Goal: Find specific page/section: Find specific page/section

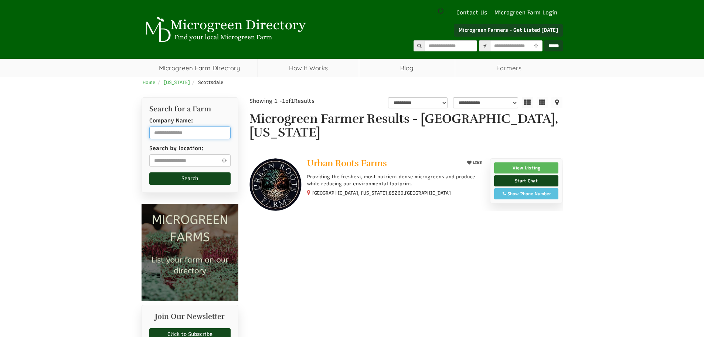
click at [181, 134] on input "text" at bounding box center [190, 132] width 82 height 13
type input "**********"
click at [149, 172] on button "Search" at bounding box center [190, 178] width 82 height 13
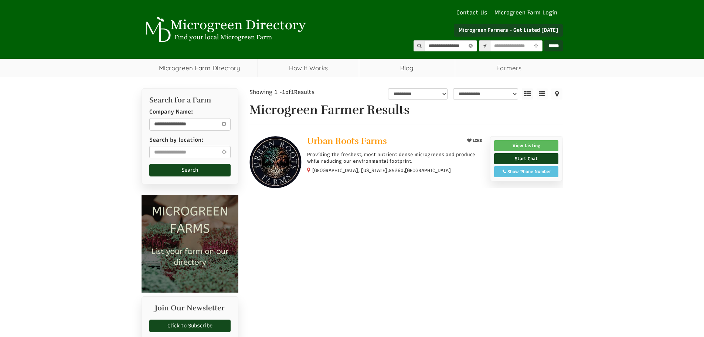
select select "Language Translate Widget"
click at [513, 146] on link "View Listing" at bounding box center [526, 145] width 65 height 11
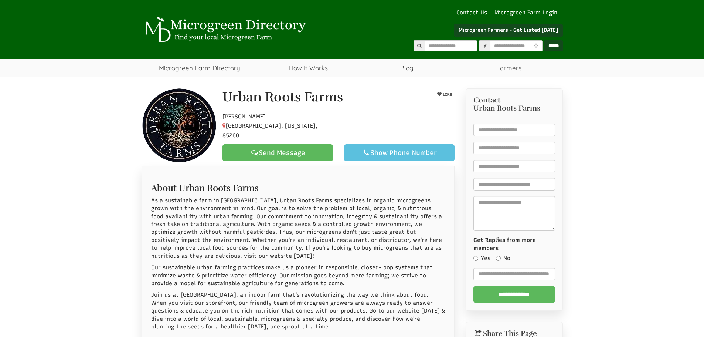
select select "Language Translate Widget"
